Goal: Task Accomplishment & Management: Complete application form

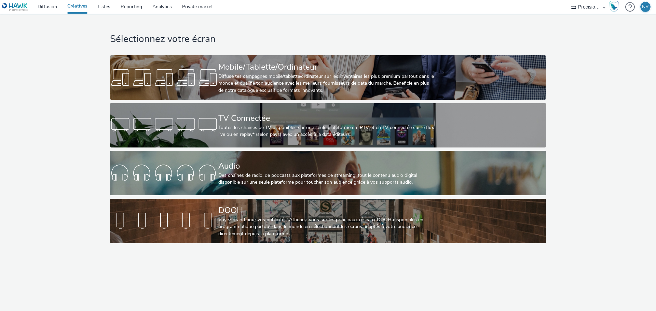
click at [239, 166] on div "Audio" at bounding box center [326, 166] width 217 height 12
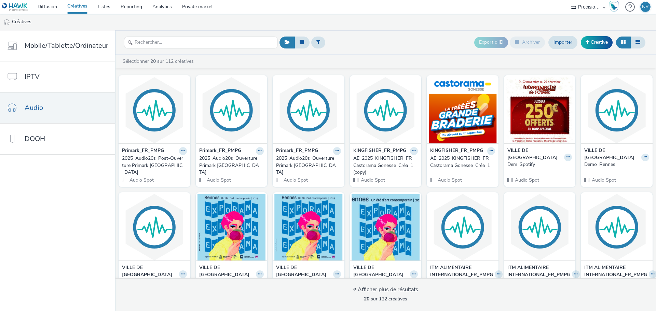
click at [601, 46] on link "Créative" at bounding box center [597, 42] width 32 height 12
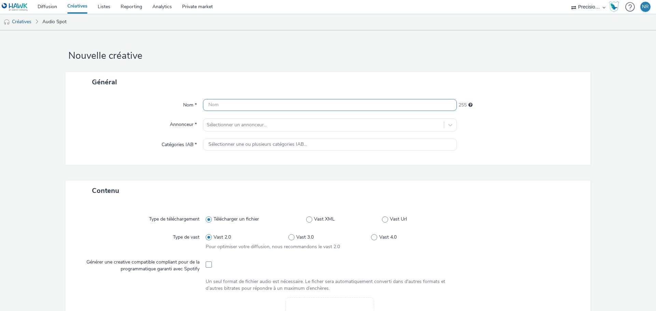
click at [242, 105] on input "text" at bounding box center [330, 105] width 254 height 12
type input "Hormones de croissance - Spot question 20s"
click at [241, 139] on div "Nom * Hormones de croissance - Spot question 20s 212 Annonceur * Sélectionner u…" at bounding box center [328, 128] width 525 height 73
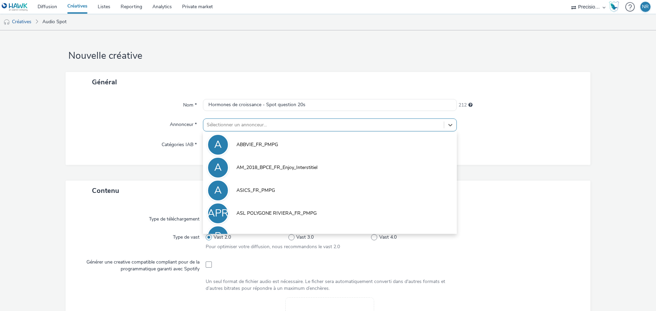
click at [248, 120] on div "Sélectionner un annonceur..." at bounding box center [323, 125] width 241 height 11
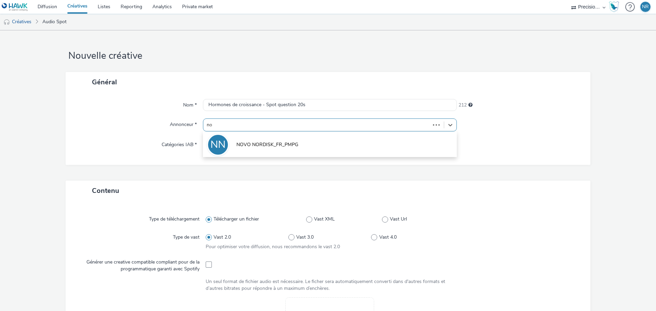
type input "nov"
click at [266, 148] on span "NOVO NORDISK_FR_PMPG" at bounding box center [267, 144] width 62 height 7
type input "[URL][DOMAIN_NAME]"
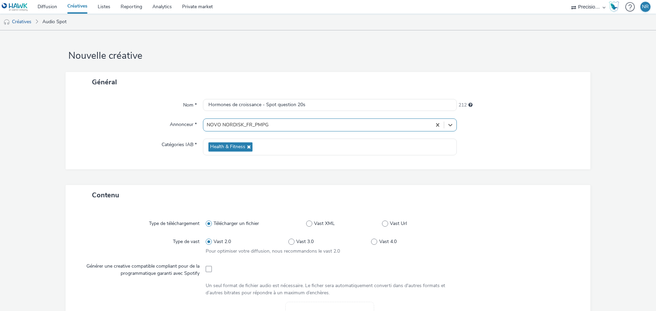
click at [245, 149] on icon at bounding box center [247, 147] width 5 height 5
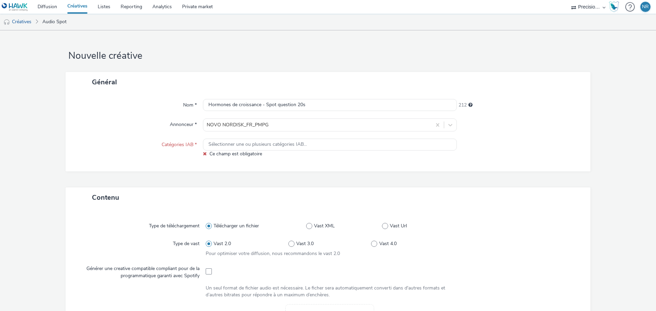
click at [330, 143] on div "Sélectionner une ou plusieurs catégories IAB..." at bounding box center [330, 145] width 254 height 12
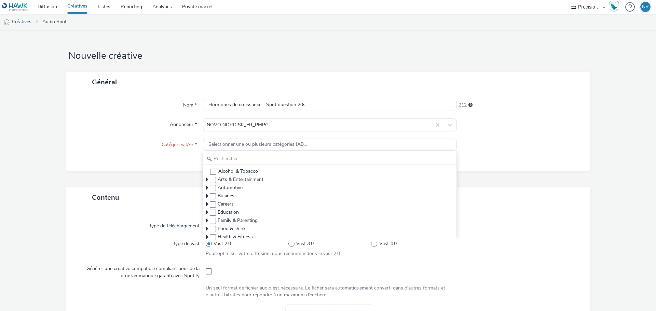
click at [282, 143] on span "Sélectionner une ou plusieurs catégories IAB..." at bounding box center [257, 145] width 98 height 6
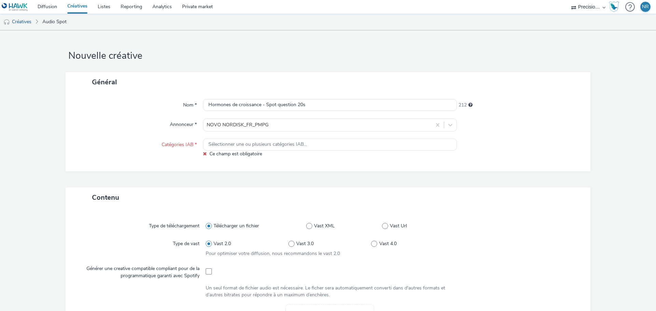
click at [251, 146] on span "Sélectionner une ou plusieurs catégories IAB..." at bounding box center [257, 145] width 98 height 6
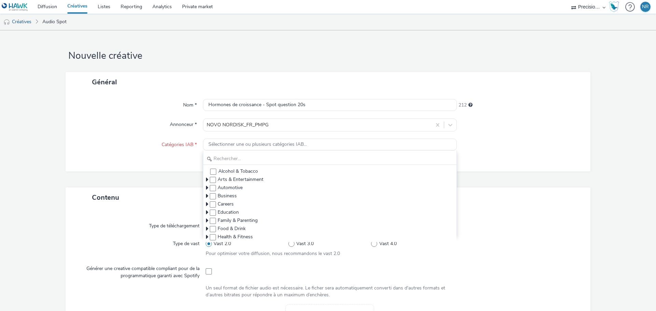
click at [242, 166] on div "Alcohol & Tobacco Arts & Entertainment Automotive Business Careers Education Fa…" at bounding box center [330, 193] width 254 height 85
click at [245, 161] on input "text" at bounding box center [329, 159] width 253 height 12
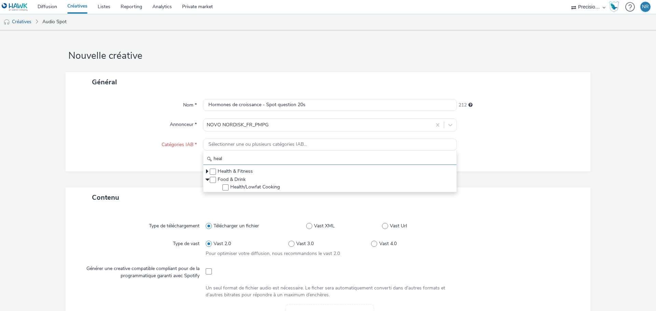
type input "heal"
click at [210, 173] on span at bounding box center [213, 172] width 6 height 6
checkbox input "true"
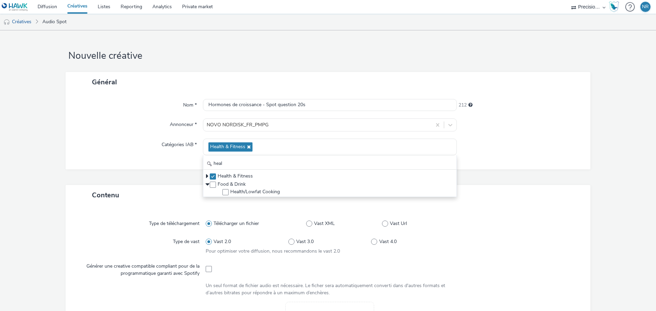
click at [168, 163] on div "Nom * Hormones de croissance - Spot question 20s 212 Annonceur * NOVO NORDISK_F…" at bounding box center [328, 130] width 525 height 77
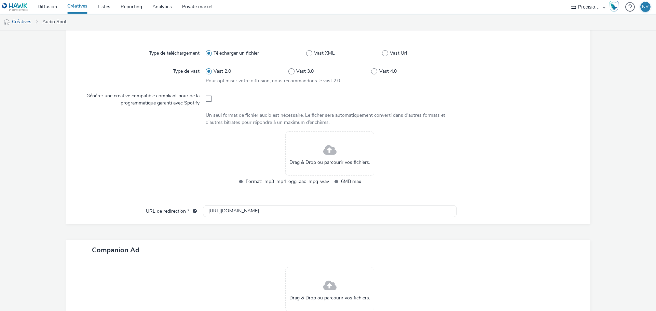
scroll to position [171, 0]
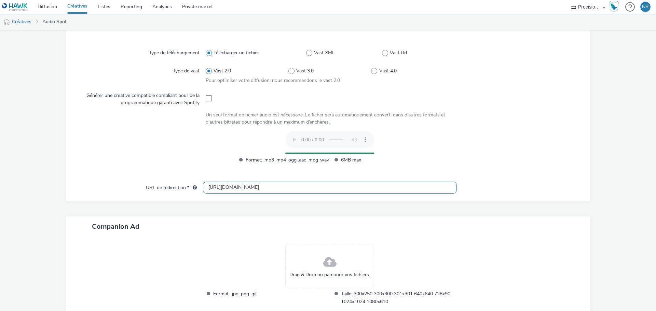
click at [245, 188] on input "[URL][DOMAIN_NAME]" at bounding box center [330, 188] width 254 height 12
click at [245, 188] on div "Type de téléchargement Télécharger un fichier Vast XML Vast Url Type de vast Va…" at bounding box center [328, 118] width 525 height 166
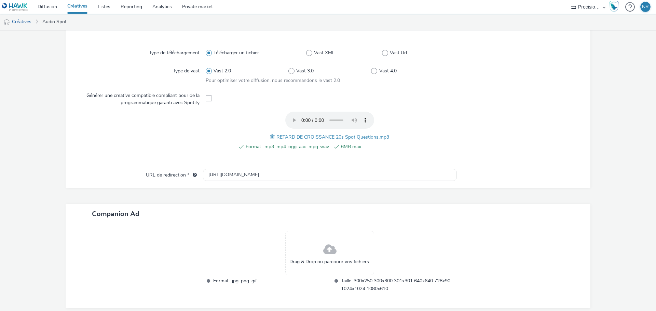
click at [245, 188] on div "Type de téléchargement Télécharger un fichier Vast XML Vast Url Type de vast Va…" at bounding box center [328, 112] width 525 height 154
click at [237, 182] on div "Type de téléchargement Télécharger un fichier Vast XML Vast Url Type de vast Va…" at bounding box center [328, 112] width 525 height 154
click at [239, 175] on input "[URL][DOMAIN_NAME]" at bounding box center [330, 175] width 254 height 12
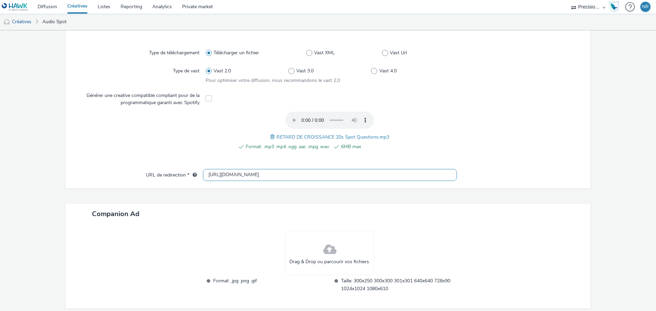
paste input "s://[DOMAIN_NAME][URL]"
type input "[URL][DOMAIN_NAME]"
click at [290, 196] on div "Contenu Type de téléchargement Télécharger un fichier Vast XML Vast Url Type de…" at bounding box center [328, 169] width 525 height 310
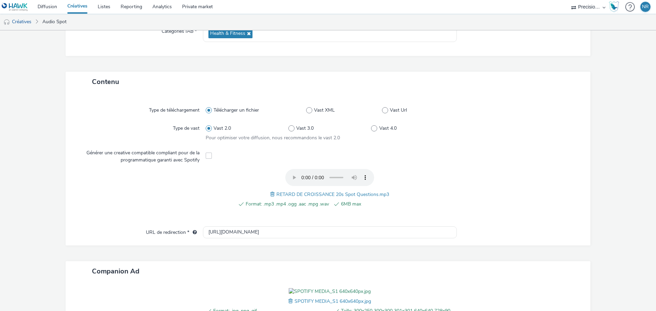
scroll to position [0, 0]
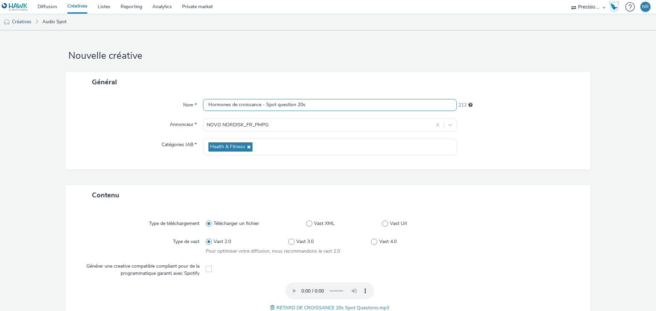
click at [242, 104] on input "Hormones de croissance - Spot question 20s" at bounding box center [330, 105] width 254 height 12
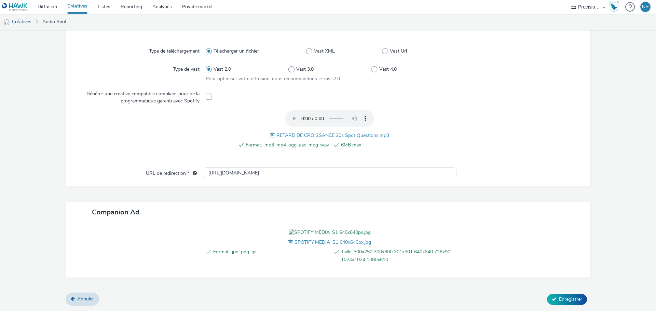
scroll to position [212, 0]
click at [564, 300] on span "Enregistrer" at bounding box center [570, 299] width 23 height 6
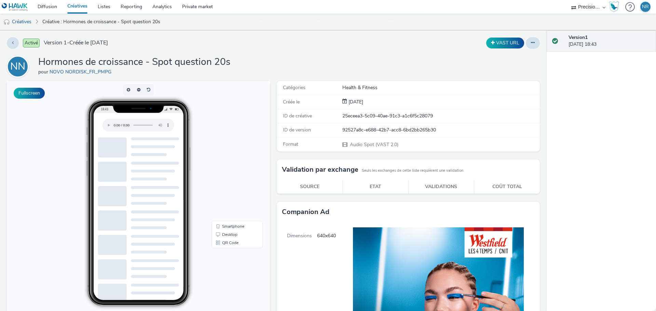
click at [527, 45] on button at bounding box center [533, 43] width 14 height 12
click at [3, 44] on div "Activé Version 1 - Créée le [DATE] VAST URL Modifier Dupliquer Copier l'ID Arch…" at bounding box center [273, 170] width 547 height 281
click at [8, 44] on div "Activé Version 1 - Créée le [DATE] VAST URL NN Hormones de croissance - Spot qu…" at bounding box center [273, 170] width 547 height 281
click at [11, 44] on button at bounding box center [13, 43] width 12 height 12
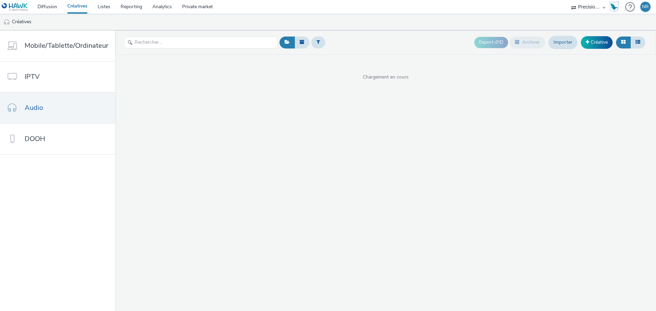
click at [595, 47] on link "Créative" at bounding box center [597, 42] width 32 height 12
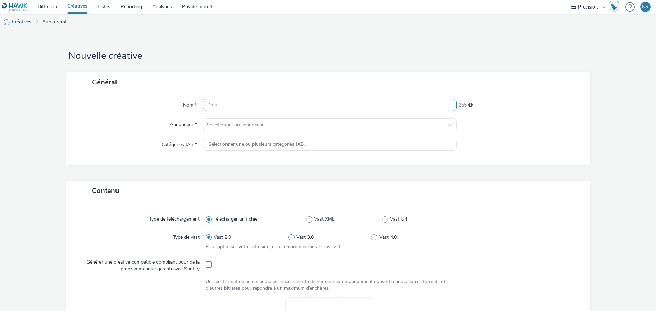
click at [236, 102] on input "text" at bounding box center [330, 105] width 254 height 12
paste input "Hormones de croissance - Spot question 20s"
click at [290, 101] on input "Hormones de croissance - Spot question 20s" at bounding box center [330, 105] width 254 height 12
type input "Hormones de croissance - Spot Grandir 20s"
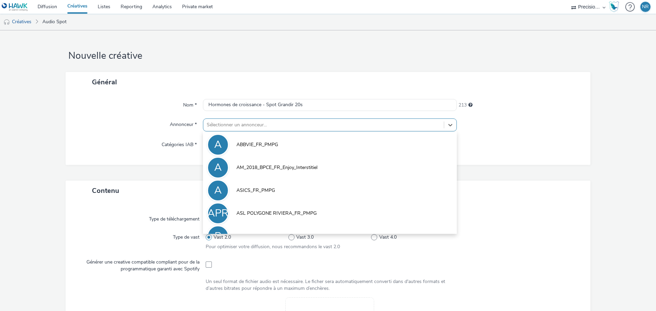
click at [288, 125] on div at bounding box center [324, 125] width 234 height 8
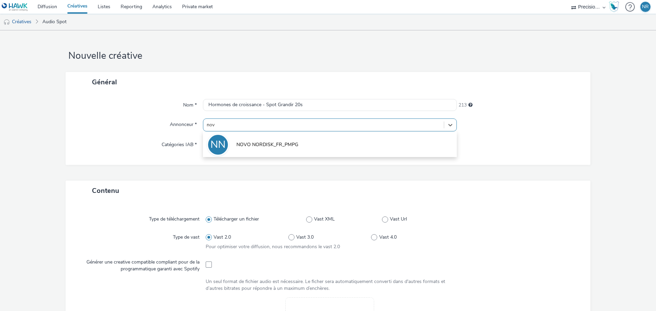
type input "novo"
click at [264, 142] on span "NOVO NORDISK_FR_PMPG" at bounding box center [267, 144] width 62 height 7
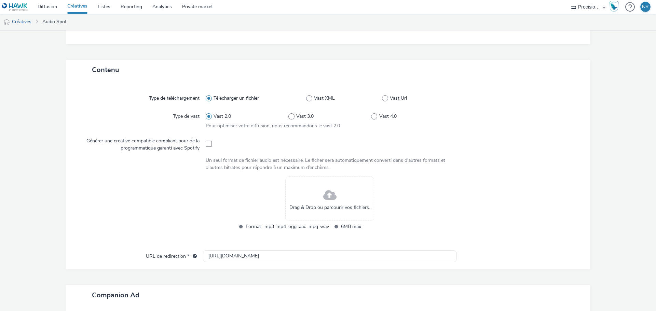
scroll to position [171, 0]
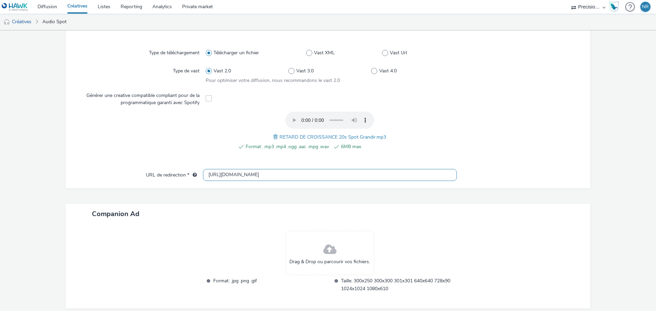
click at [236, 174] on input "[URL][DOMAIN_NAME]" at bounding box center [330, 175] width 254 height 12
paste input "s://[DOMAIN_NAME][URL]"
type input "[URL][DOMAIN_NAME]"
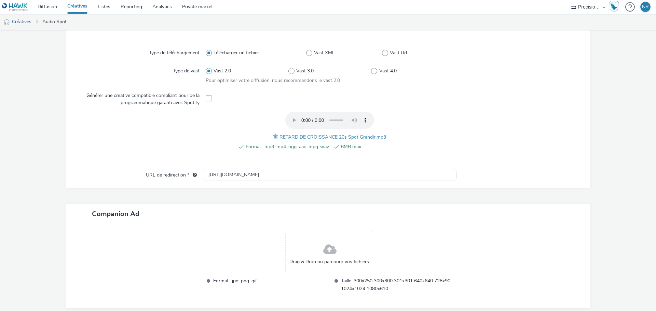
click at [236, 198] on div "Contenu Type de téléchargement Télécharger un fichier Vast XML Vast Url Type de…" at bounding box center [328, 169] width 525 height 310
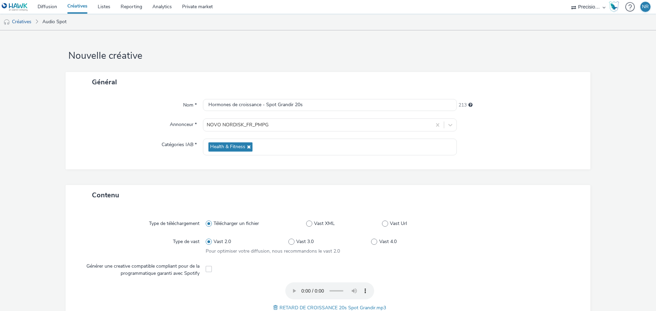
scroll to position [212, 0]
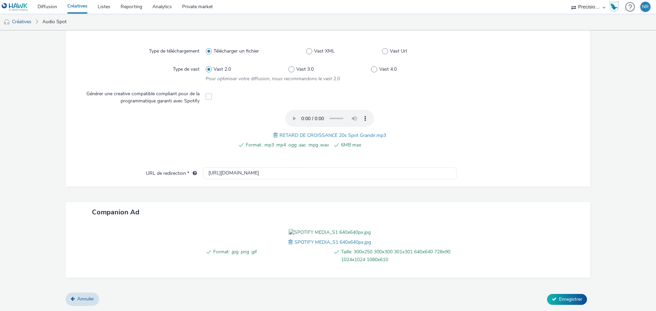
click at [562, 300] on span "Enregistrer" at bounding box center [570, 299] width 23 height 6
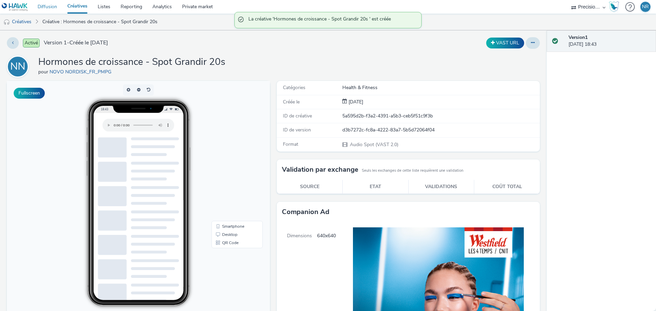
click at [52, 8] on link "Diffusion" at bounding box center [47, 7] width 30 height 14
